Goal: Transaction & Acquisition: Book appointment/travel/reservation

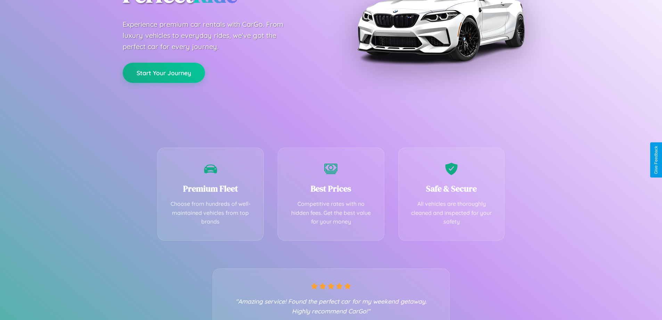
scroll to position [137, 0]
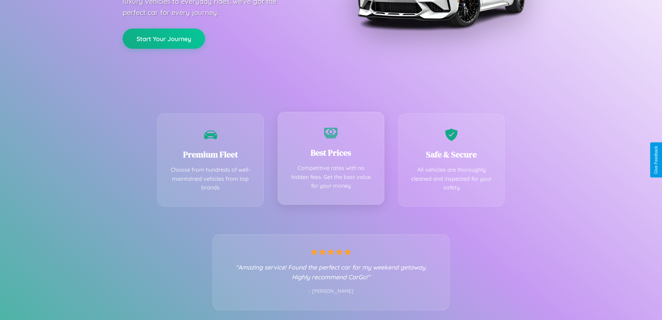
click at [331, 160] on div "Best Prices Competitive rates with no hidden fees. Get the best value for your …" at bounding box center [331, 158] width 107 height 93
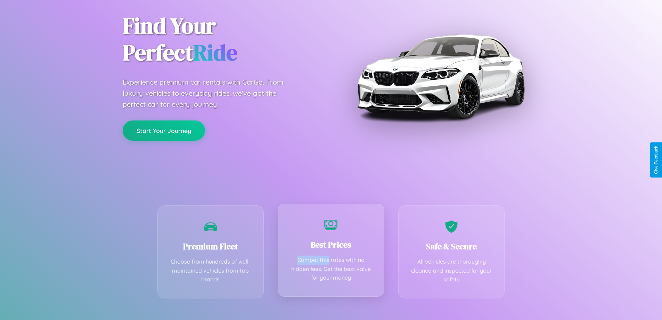
scroll to position [0, 0]
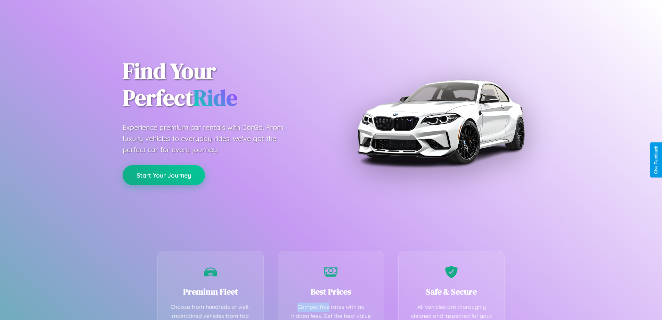
click at [164, 175] on button "Start Your Journey" at bounding box center [164, 175] width 82 height 20
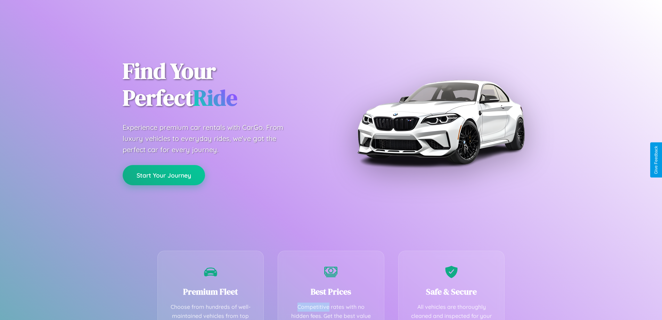
click at [164, 175] on button "Start Your Journey" at bounding box center [164, 175] width 82 height 20
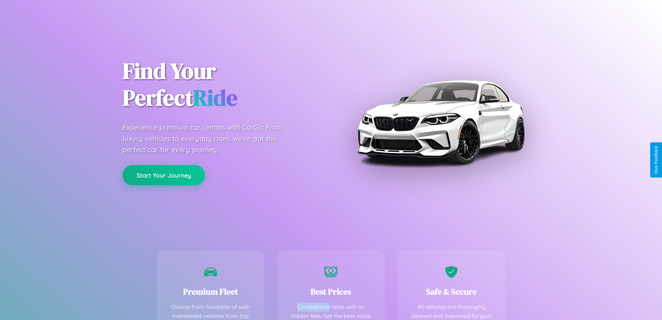
click at [164, 175] on button "Start Your Journey" at bounding box center [164, 175] width 82 height 20
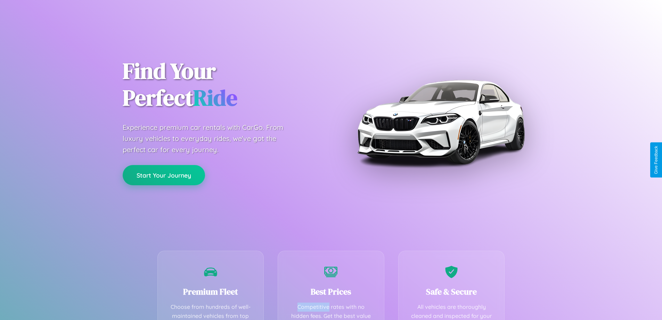
click at [164, 175] on button "Start Your Journey" at bounding box center [164, 175] width 82 height 20
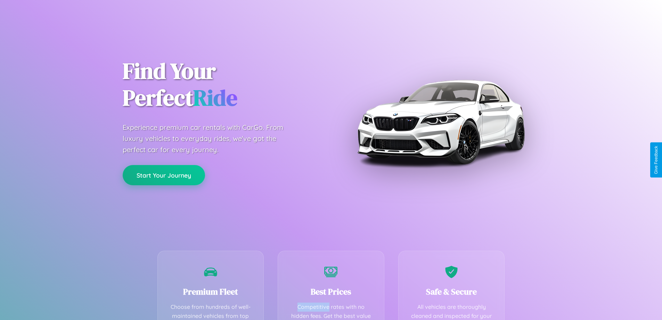
click at [164, 175] on button "Start Your Journey" at bounding box center [164, 175] width 82 height 20
